Goal: Information Seeking & Learning: Learn about a topic

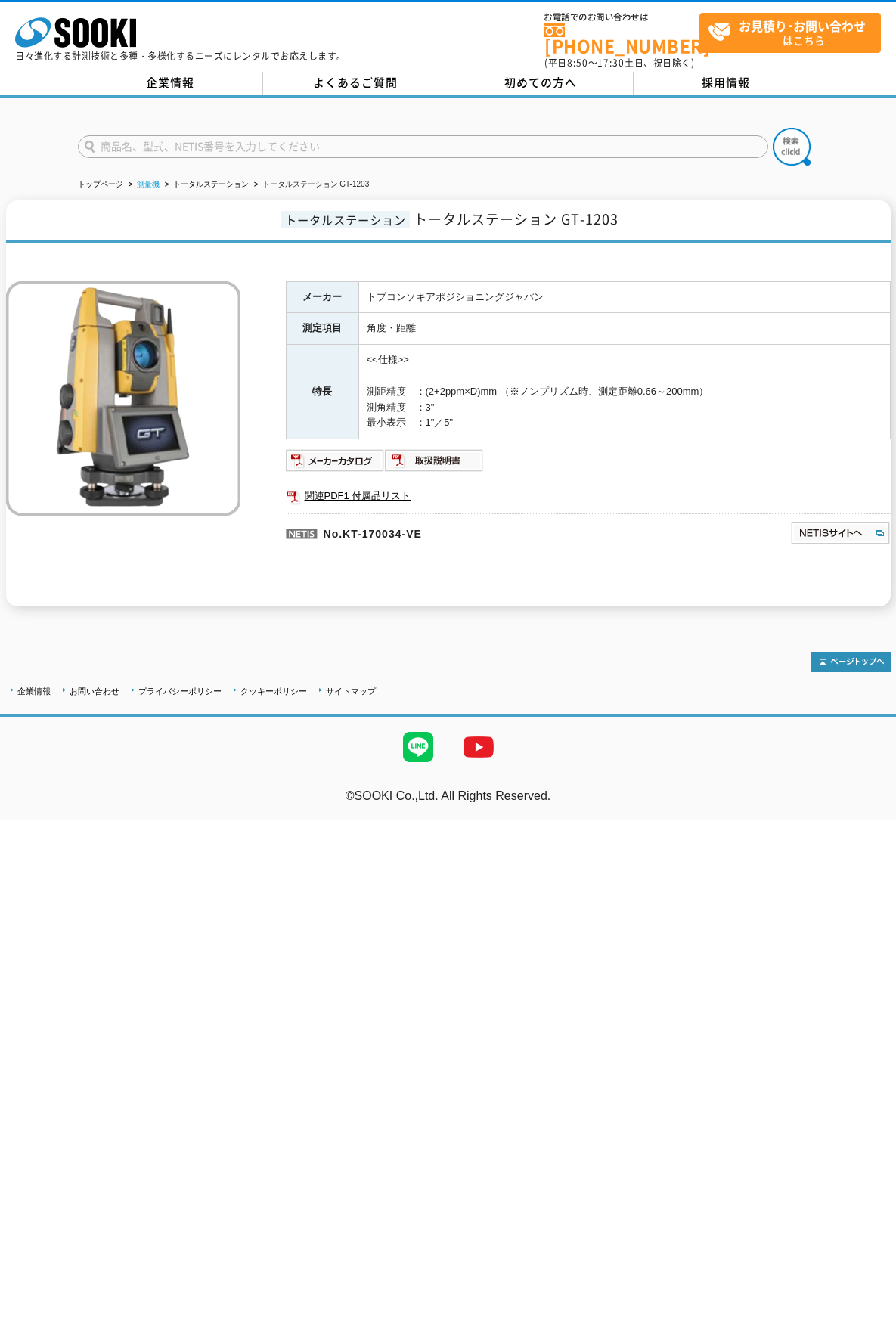
click at [141, 180] on link "測量機" at bounding box center [148, 184] width 23 height 9
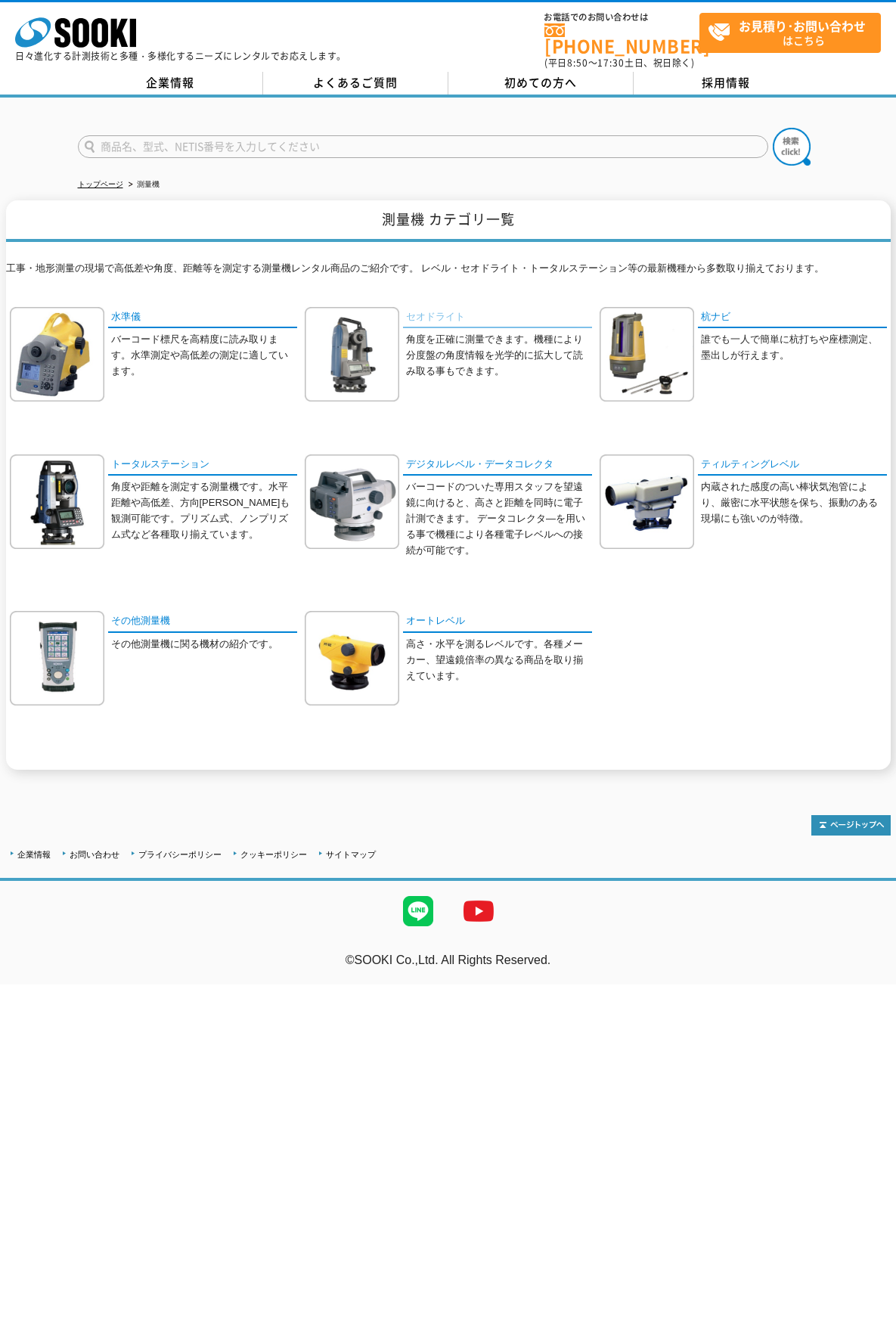
click at [433, 307] on link "セオドライト" at bounding box center [497, 318] width 189 height 22
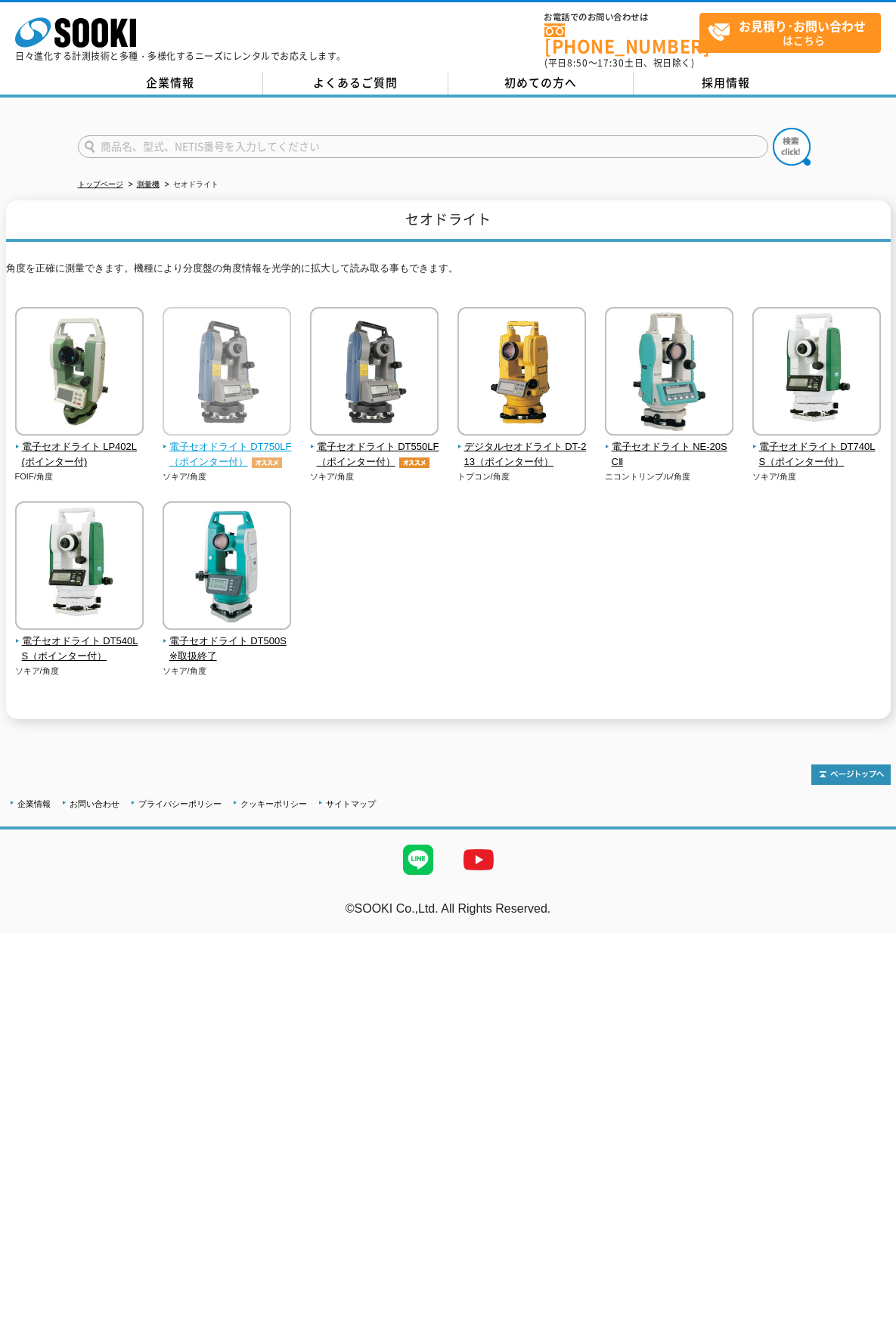
click at [232, 456] on span "電子セオドライト DT750LF（ポインター付）" at bounding box center [227, 455] width 129 height 31
